Goal: Task Accomplishment & Management: Complete application form

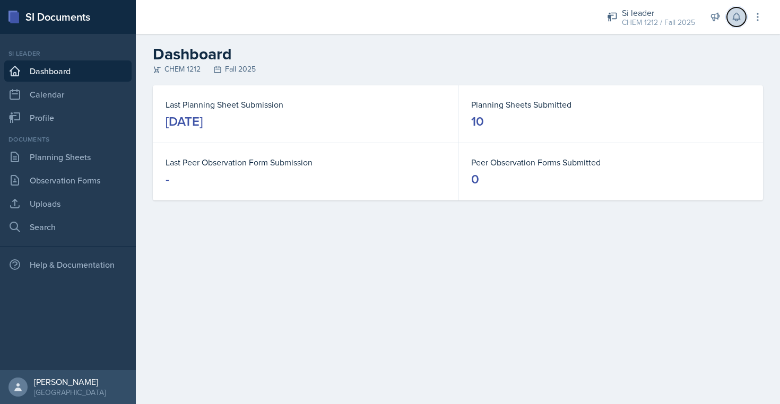
click at [737, 25] on button at bounding box center [736, 16] width 19 height 19
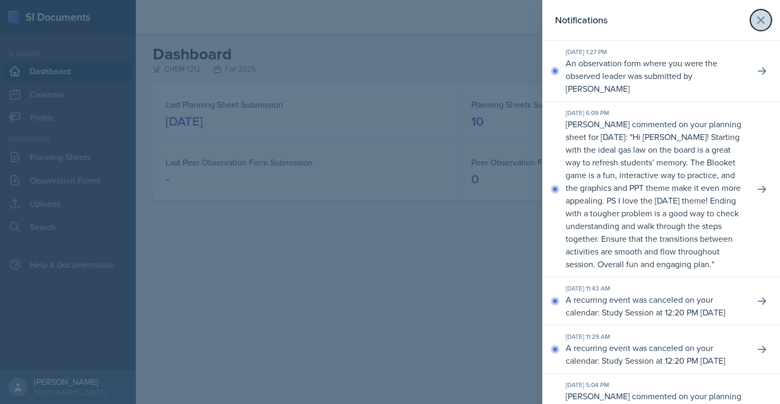
click at [765, 14] on icon at bounding box center [761, 20] width 13 height 13
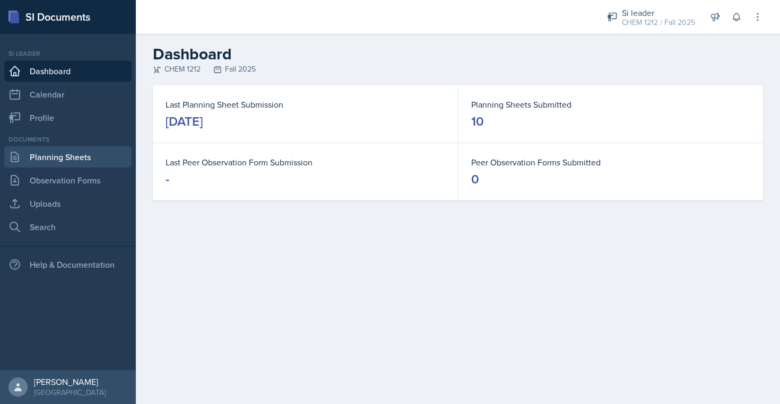
click at [55, 157] on link "Planning Sheets" at bounding box center [67, 157] width 127 height 21
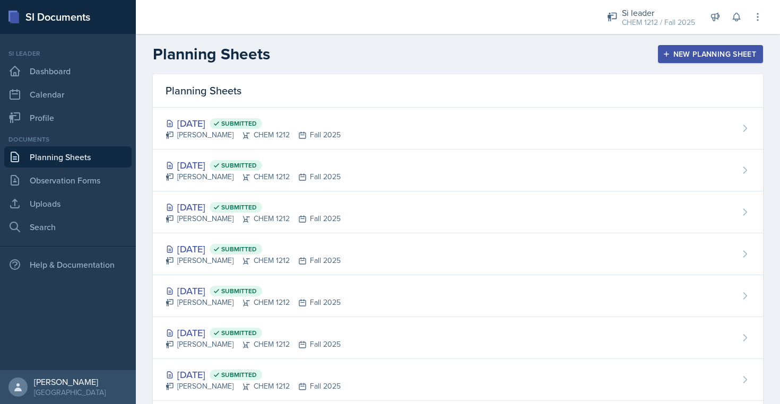
click at [679, 57] on div "New Planning Sheet" at bounding box center [710, 54] width 91 height 8
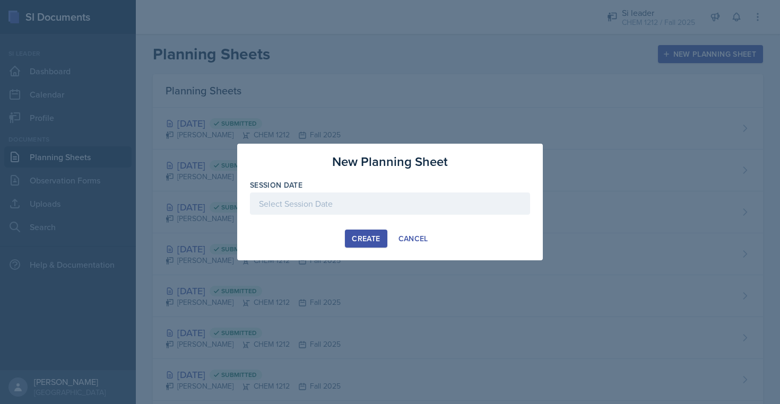
click at [323, 209] on div at bounding box center [390, 204] width 280 height 22
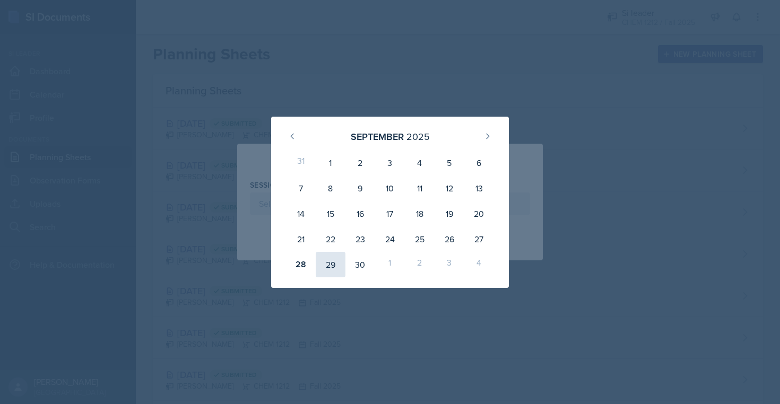
click at [323, 263] on div "29" at bounding box center [331, 264] width 30 height 25
type input "[DATE]"
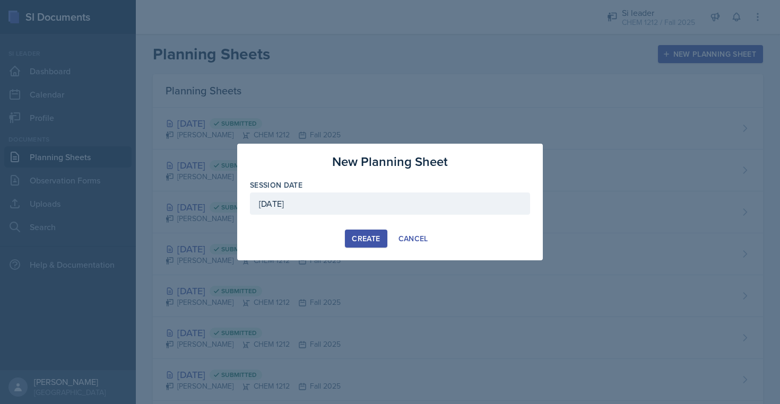
click at [371, 240] on div "Create" at bounding box center [366, 239] width 28 height 8
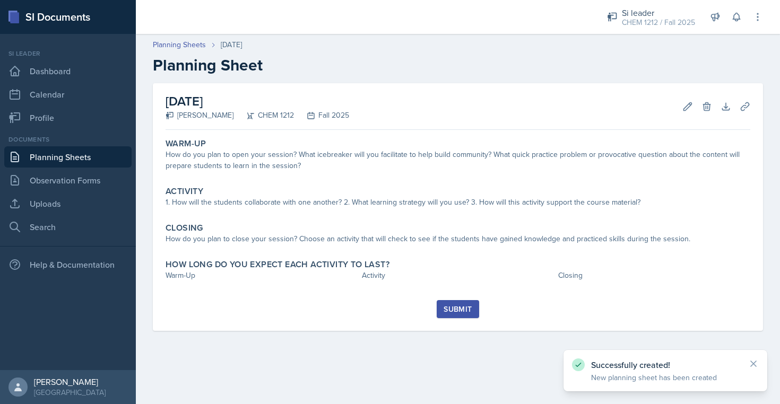
click at [307, 116] on icon at bounding box center [311, 115] width 8 height 8
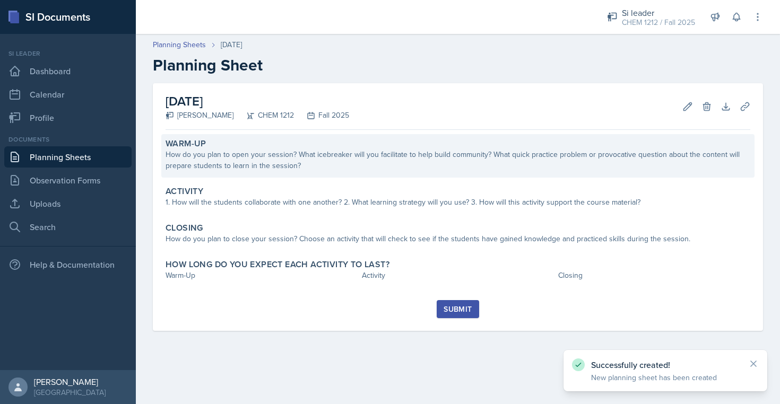
click at [347, 149] on div "How do you plan to open your session? What icebreaker will you facilitate to he…" at bounding box center [458, 160] width 585 height 22
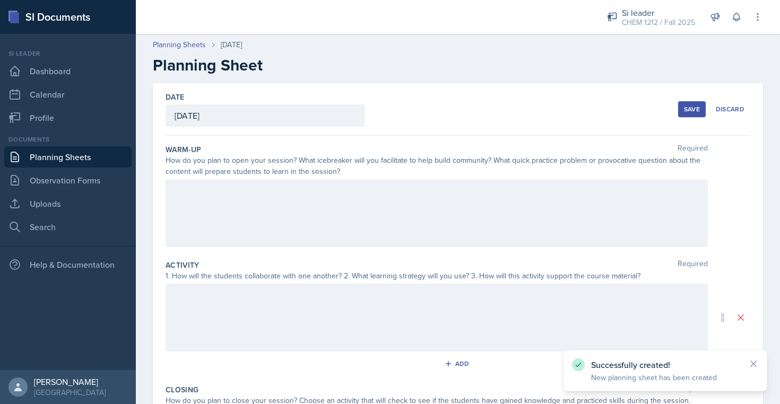
click at [368, 231] on div at bounding box center [437, 213] width 543 height 68
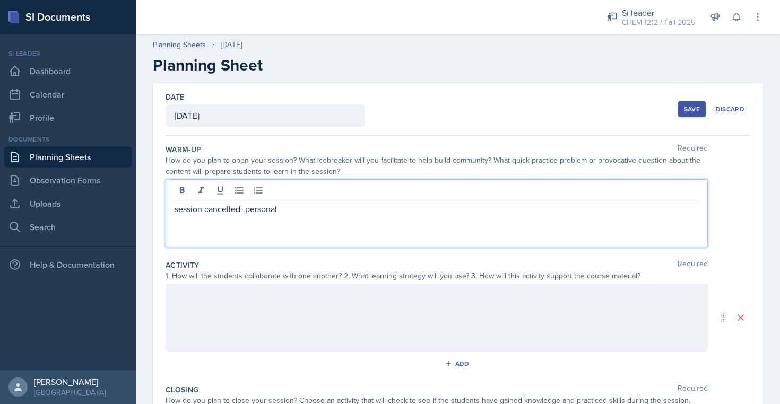
click at [320, 225] on div "session cancelled- personal" at bounding box center [437, 213] width 543 height 68
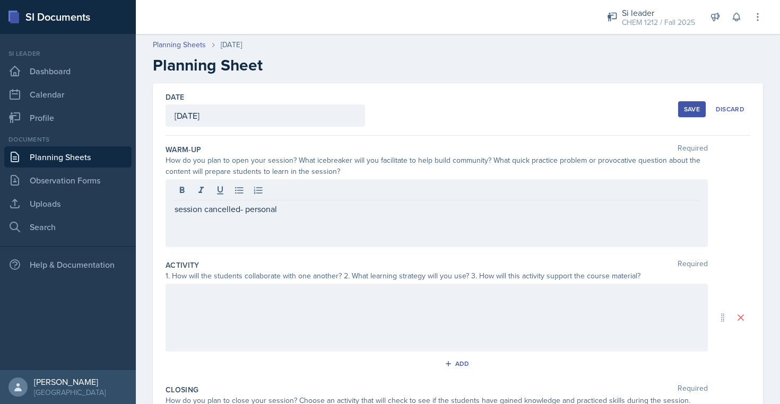
click at [320, 225] on div "session cancelled- personal" at bounding box center [437, 213] width 543 height 68
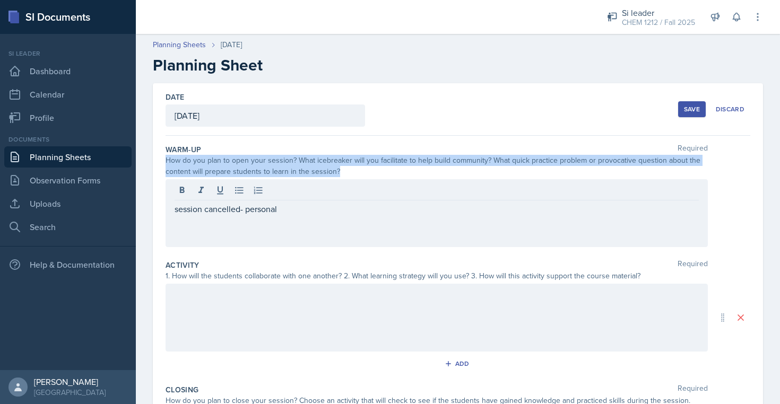
click at [320, 225] on div "session cancelled- personal" at bounding box center [437, 213] width 543 height 68
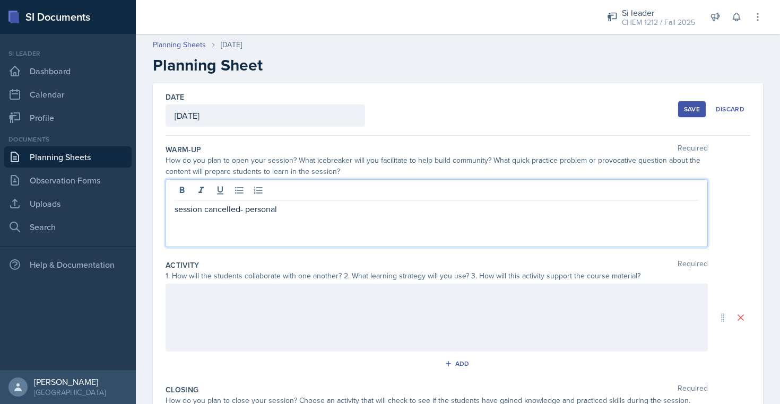
click at [303, 209] on p "session cancelled- personal" at bounding box center [437, 209] width 524 height 13
copy p "session cancelled- personal"
click at [292, 336] on div at bounding box center [437, 318] width 543 height 68
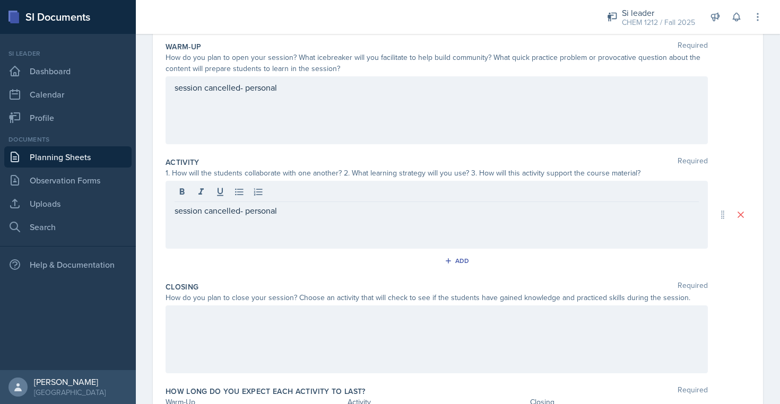
click at [292, 336] on div at bounding box center [437, 340] width 543 height 68
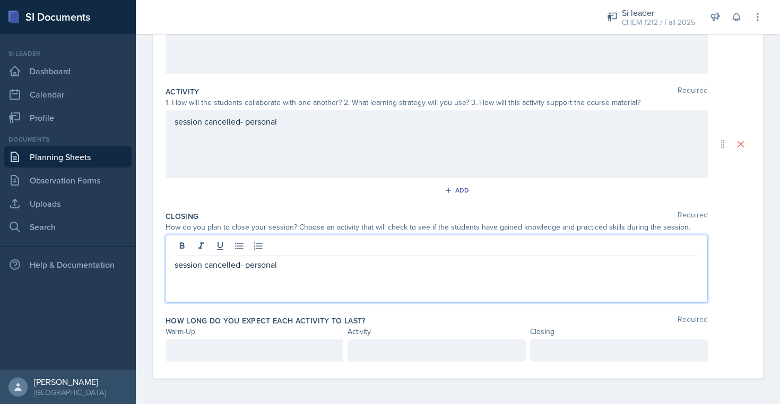
click at [259, 355] on p at bounding box center [255, 351] width 160 height 13
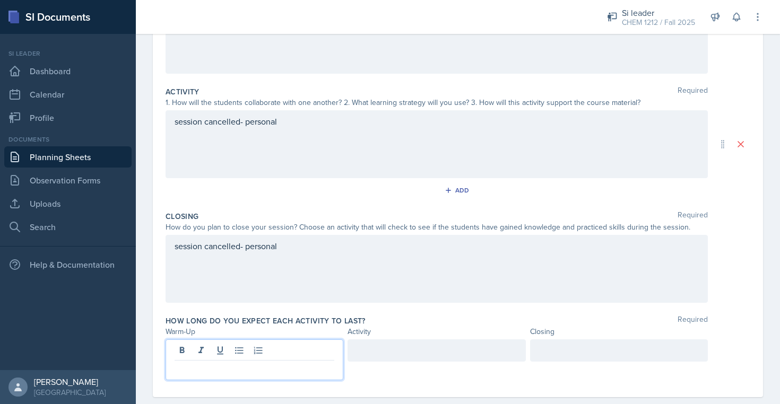
scroll to position [192, 0]
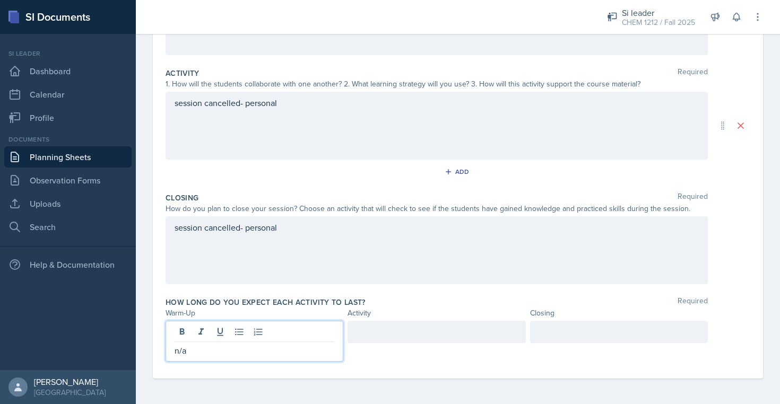
click at [491, 337] on div at bounding box center [437, 332] width 178 height 22
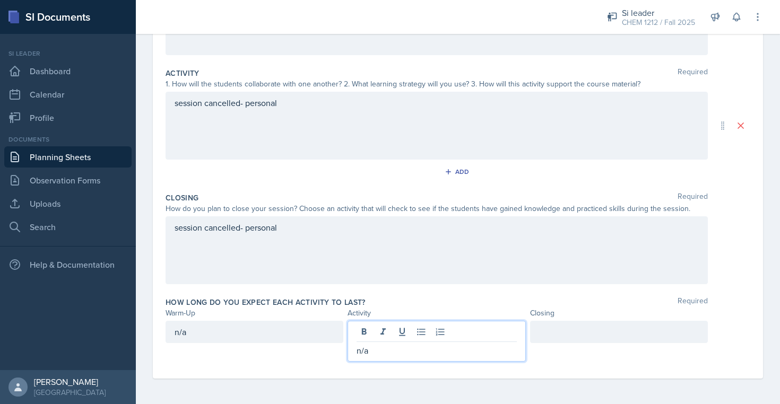
click at [612, 338] on div at bounding box center [619, 332] width 178 height 22
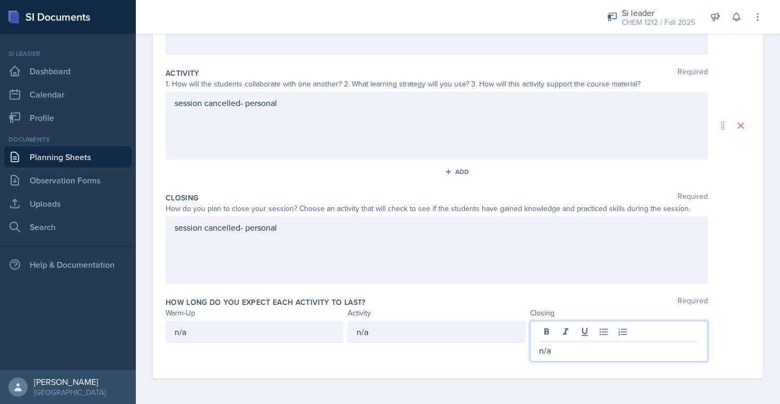
scroll to position [0, 0]
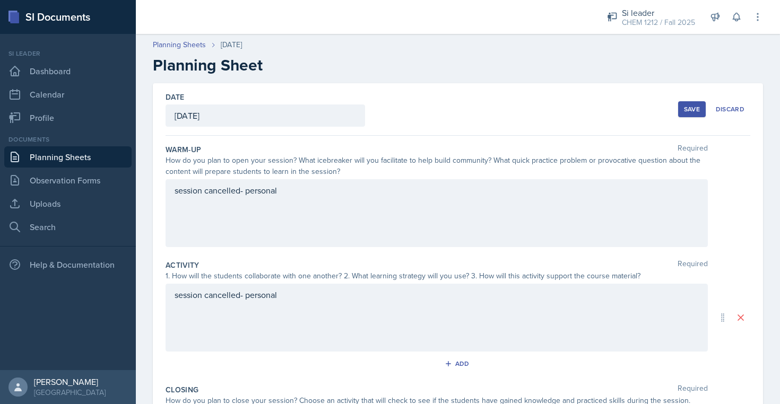
click at [685, 115] on button "Save" at bounding box center [692, 109] width 28 height 16
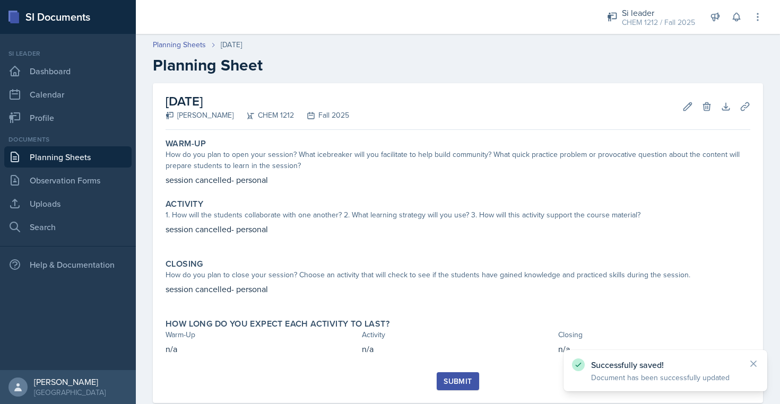
click at [465, 384] on div "Submit" at bounding box center [458, 381] width 28 height 8
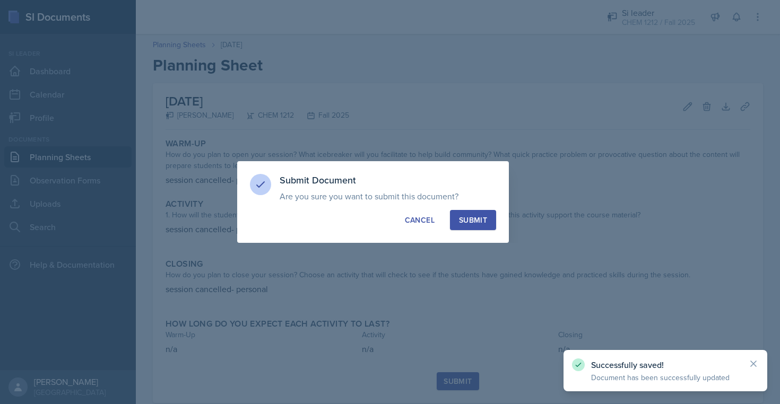
click at [476, 213] on button "Submit" at bounding box center [473, 220] width 46 height 20
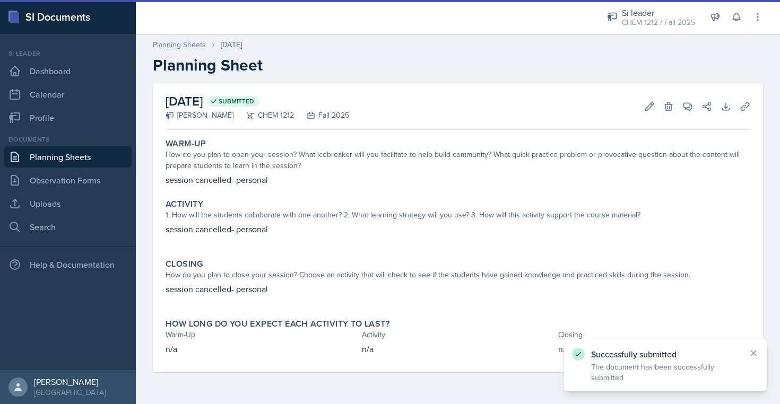
click at [190, 45] on link "Planning Sheets" at bounding box center [179, 44] width 53 height 11
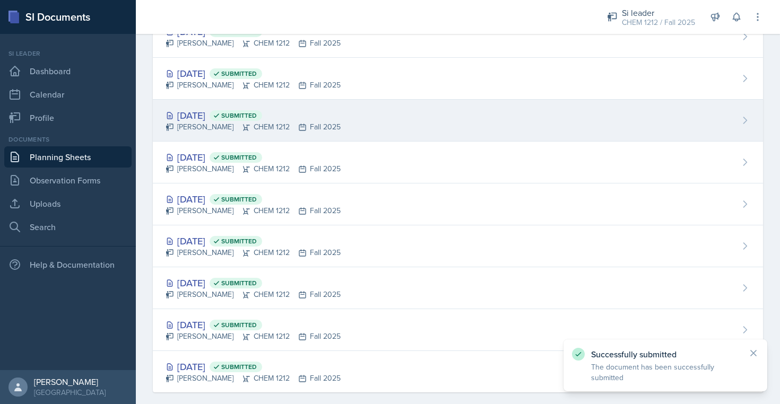
scroll to position [174, 0]
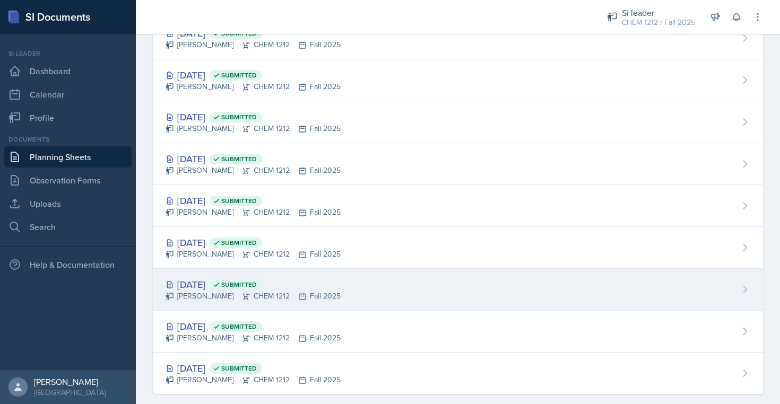
click at [428, 306] on div "[DATE] Submitted [PERSON_NAME] CHEM 1212 Fall 2025" at bounding box center [458, 290] width 610 height 42
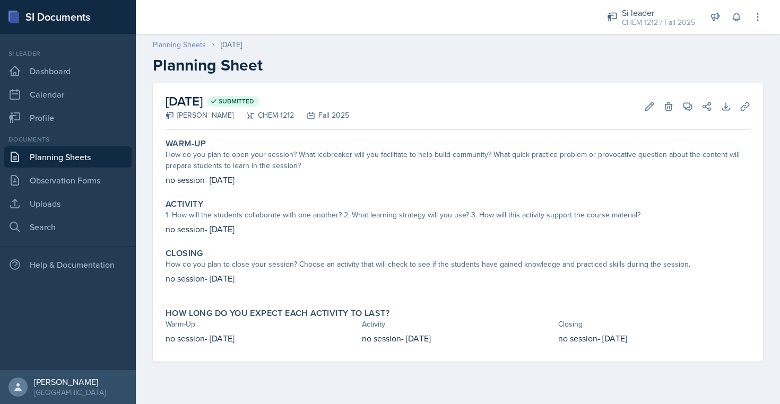
click at [178, 45] on link "Planning Sheets" at bounding box center [179, 44] width 53 height 11
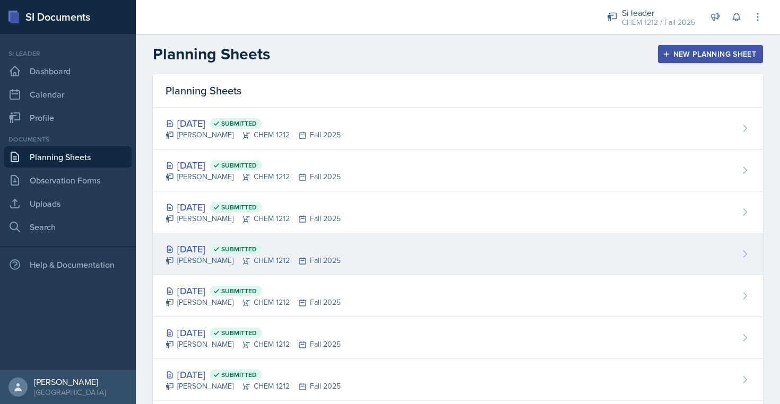
scroll to position [190, 0]
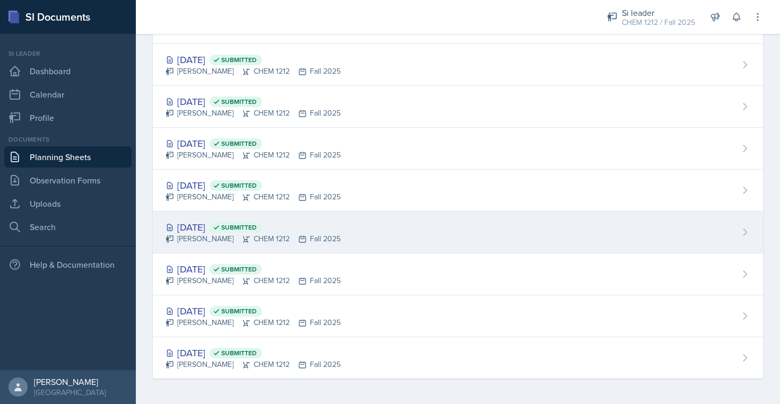
click at [227, 220] on div "[DATE] Submitted [PERSON_NAME] CHEM 1212 Fall 2025" at bounding box center [458, 233] width 610 height 42
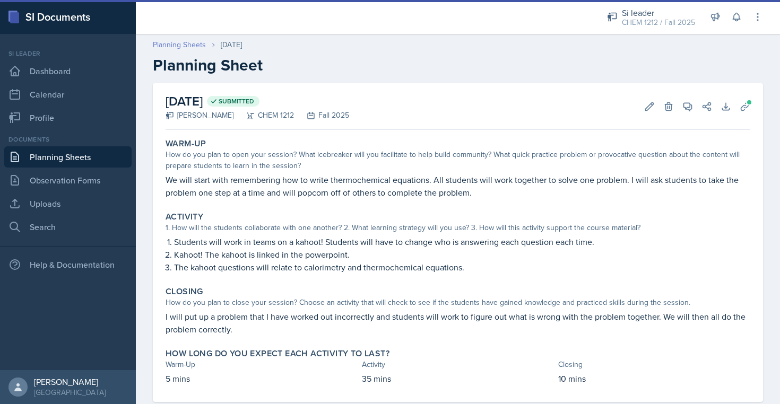
click at [182, 46] on link "Planning Sheets" at bounding box center [179, 44] width 53 height 11
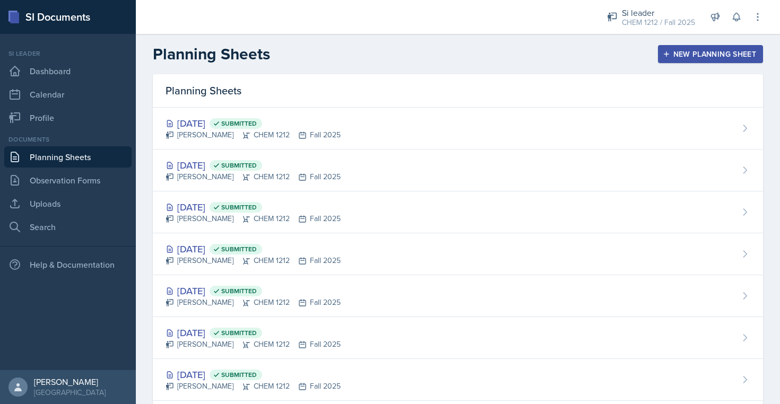
click at [713, 57] on div "New Planning Sheet" at bounding box center [710, 54] width 91 height 8
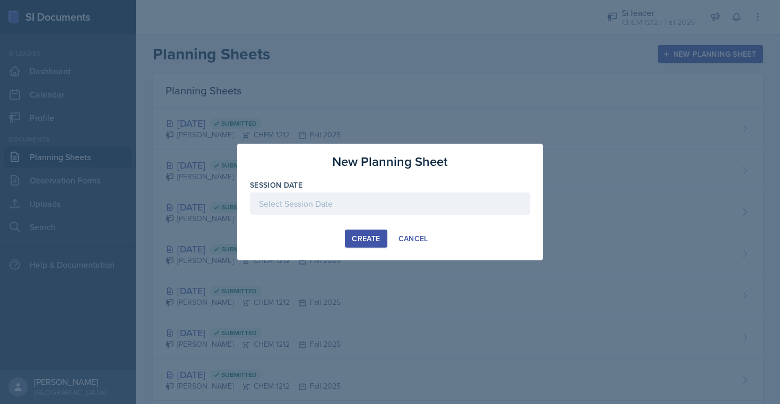
click at [414, 211] on div at bounding box center [390, 204] width 280 height 22
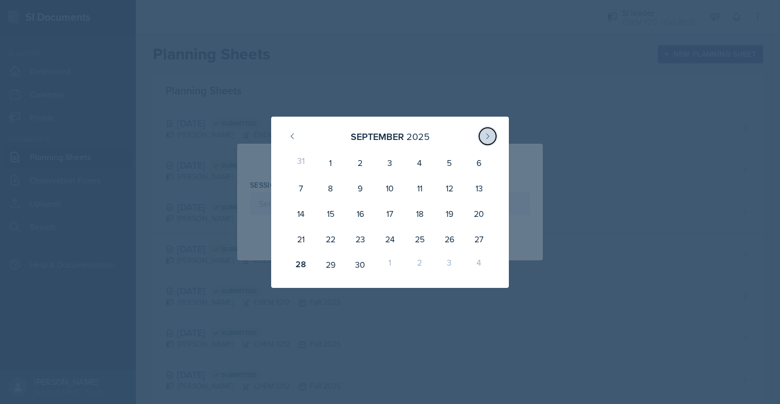
click at [494, 137] on button at bounding box center [487, 136] width 17 height 17
click at [389, 171] on div "1" at bounding box center [390, 162] width 30 height 25
type input "[DATE]"
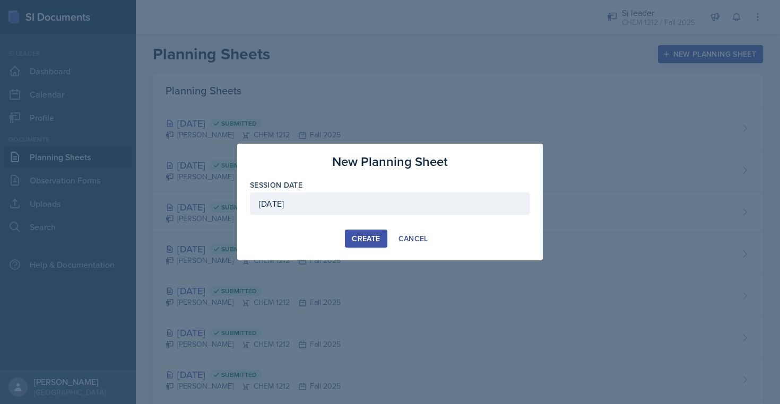
click at [356, 235] on div "Create" at bounding box center [366, 239] width 28 height 8
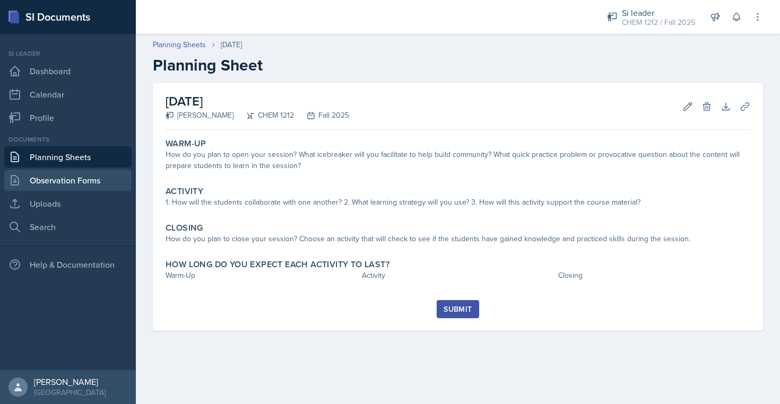
click at [56, 175] on link "Observation Forms" at bounding box center [67, 180] width 127 height 21
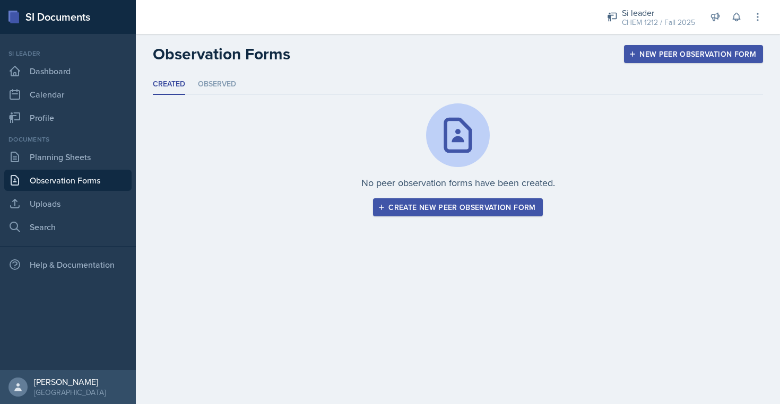
click at [242, 82] on ul "Created Observed" at bounding box center [458, 84] width 610 height 21
click at [220, 82] on li "Observed" at bounding box center [217, 84] width 38 height 21
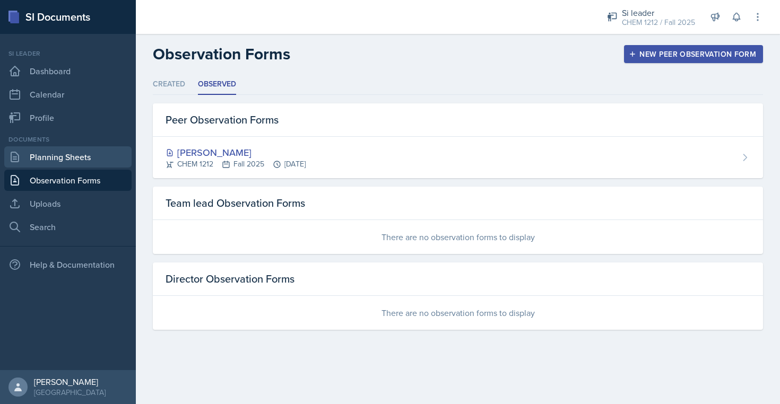
click at [51, 159] on link "Planning Sheets" at bounding box center [67, 157] width 127 height 21
